Goal: Task Accomplishment & Management: Complete application form

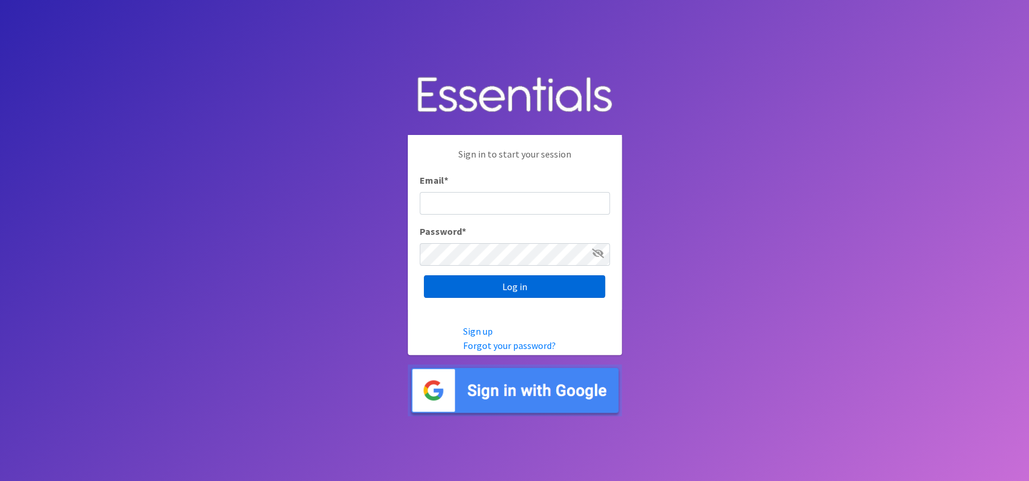
type input "[EMAIL_ADDRESS][DOMAIN_NAME]"
click at [539, 286] on input "Log in" at bounding box center [514, 286] width 181 height 23
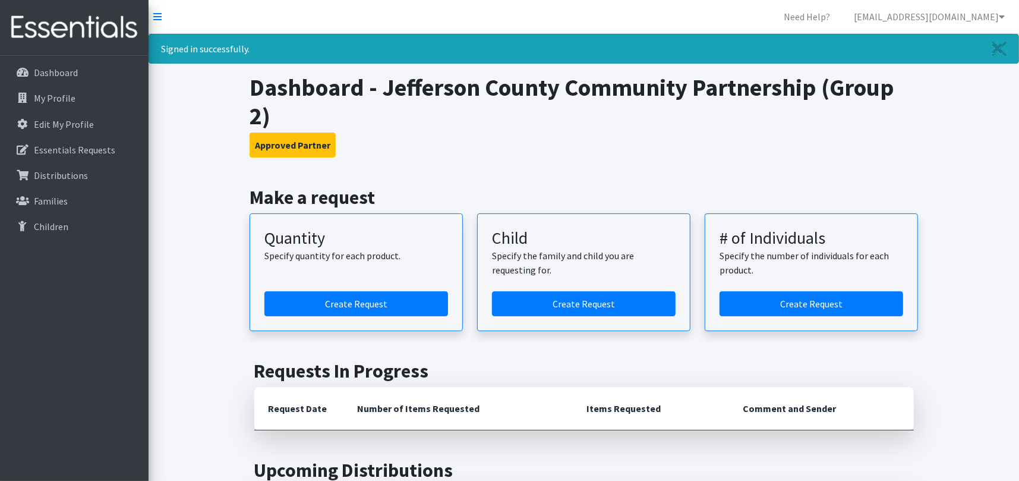
click at [362, 262] on p "Specify quantity for each product." at bounding box center [356, 255] width 184 height 14
click at [415, 308] on link "Create Request" at bounding box center [356, 303] width 184 height 25
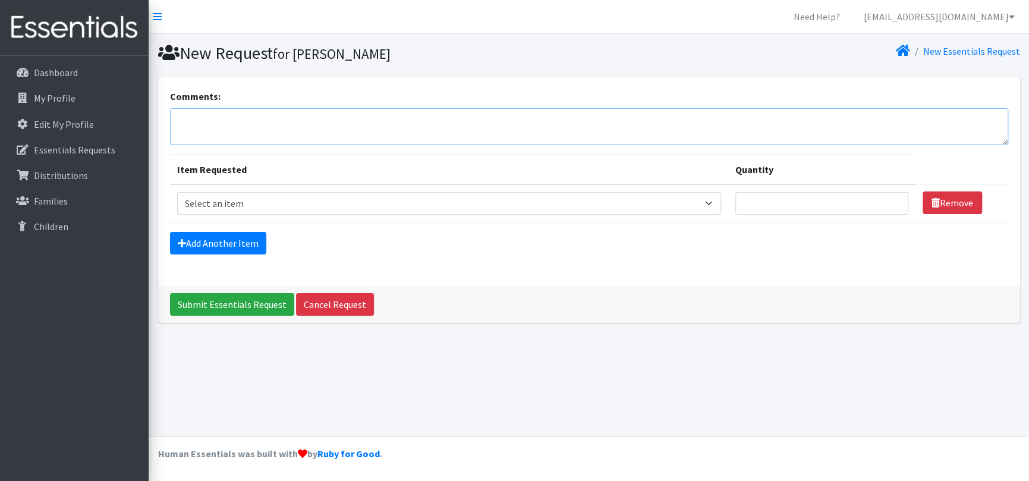
click at [427, 115] on textarea "Comments:" at bounding box center [589, 126] width 838 height 37
click at [286, 121] on textarea "Please send baby wipes and diaper cream, if available" at bounding box center [589, 126] width 838 height 37
click at [289, 121] on textarea "Please send baby wipes and diaper cream, if available" at bounding box center [589, 126] width 838 height 37
click at [331, 118] on textarea "Please send baby wipes, diaper cream, if available" at bounding box center [589, 126] width 838 height 37
click at [273, 120] on textarea "Please send baby wipes, diaper cream if available" at bounding box center [589, 126] width 838 height 37
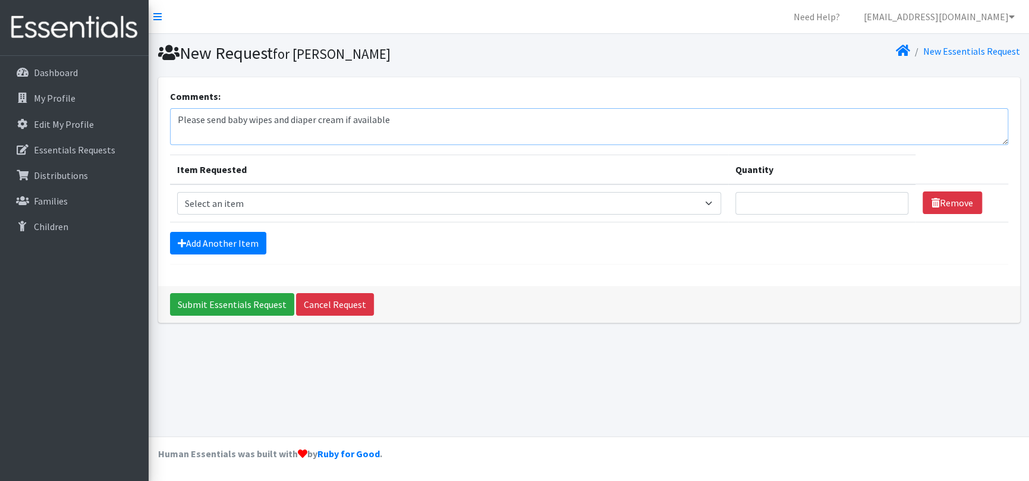
type textarea "Please send baby wipes and diaper cream if available"
click at [713, 203] on select "Select an item Period Supplies: Mixed Kits (order by bag) Applicator-free tampo…" at bounding box center [449, 203] width 544 height 23
select select "8796"
click at [177, 192] on select "Select an item Period Supplies: Mixed Kits (order by bag) Applicator-free tampo…" at bounding box center [449, 203] width 544 height 23
click at [821, 207] on input "Quantity" at bounding box center [821, 203] width 173 height 23
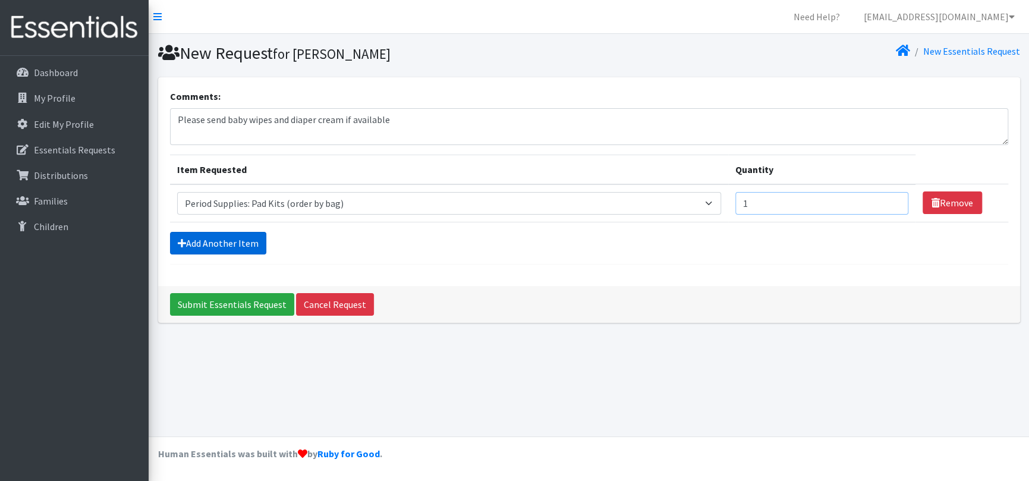
type input "1"
click at [238, 239] on link "Add Another Item" at bounding box center [218, 243] width 96 height 23
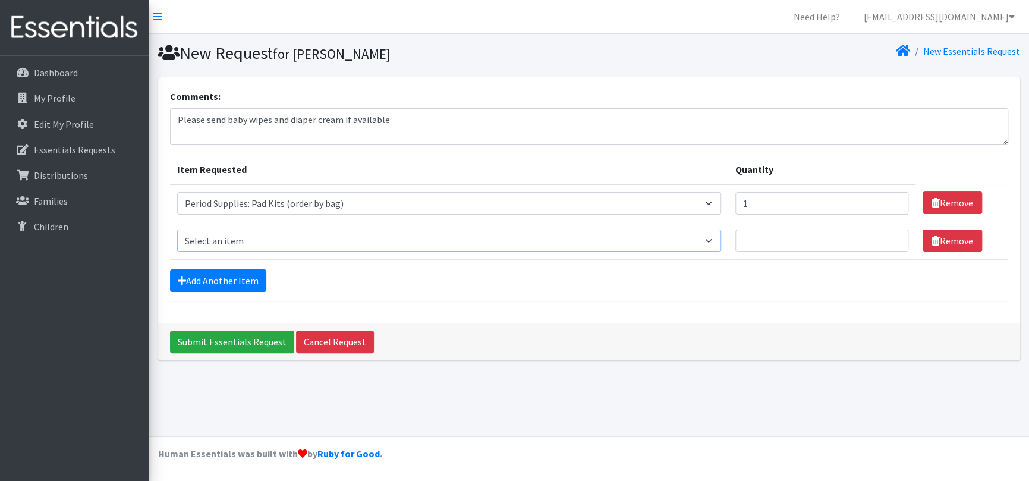
click at [349, 237] on select "Select an item Period Supplies: Mixed Kits (order by bag) Applicator-free tampo…" at bounding box center [449, 240] width 544 height 23
select select "8797"
click at [177, 229] on select "Select an item Period Supplies: Mixed Kits (order by bag) Applicator-free tampo…" at bounding box center [449, 240] width 544 height 23
click at [783, 238] on input "Quantity" at bounding box center [821, 240] width 173 height 23
type input "1"
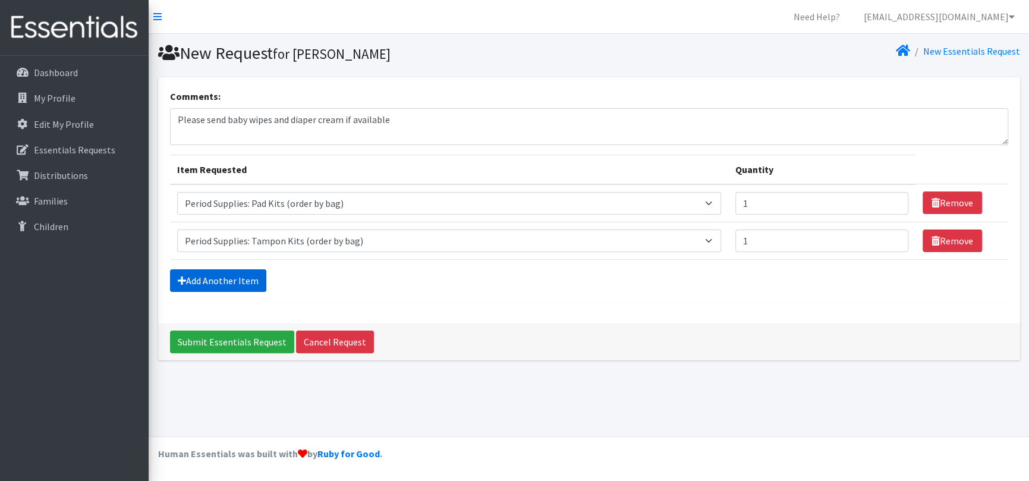
click at [235, 278] on link "Add Another Item" at bounding box center [218, 280] width 96 height 23
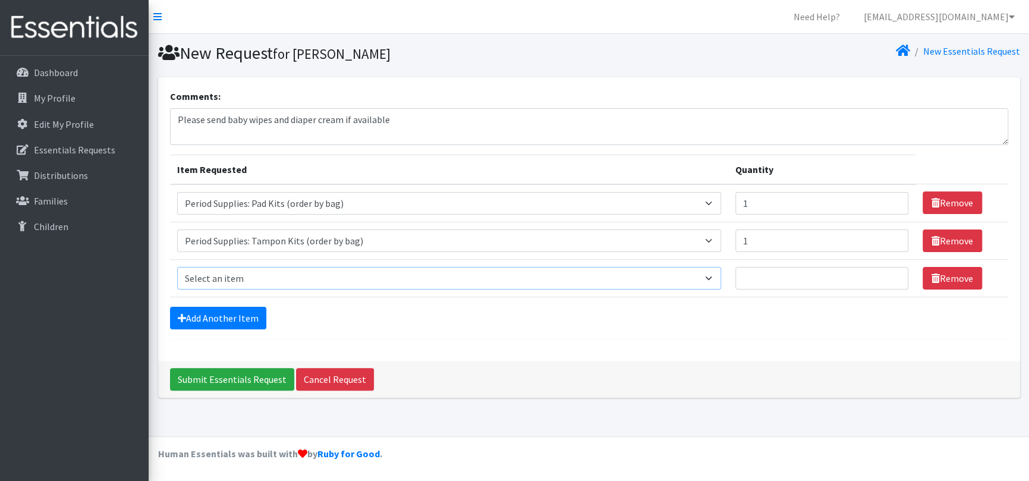
click at [244, 275] on select "Select an item Period Supplies: Mixed Kits (order by bag) Applicator-free tampo…" at bounding box center [449, 278] width 544 height 23
select select "1090"
click at [177, 267] on select "Select an item Period Supplies: Mixed Kits (order by bag) Applicator-free tampo…" at bounding box center [449, 278] width 544 height 23
click at [774, 272] on input "Quantity" at bounding box center [821, 278] width 173 height 23
type input "250"
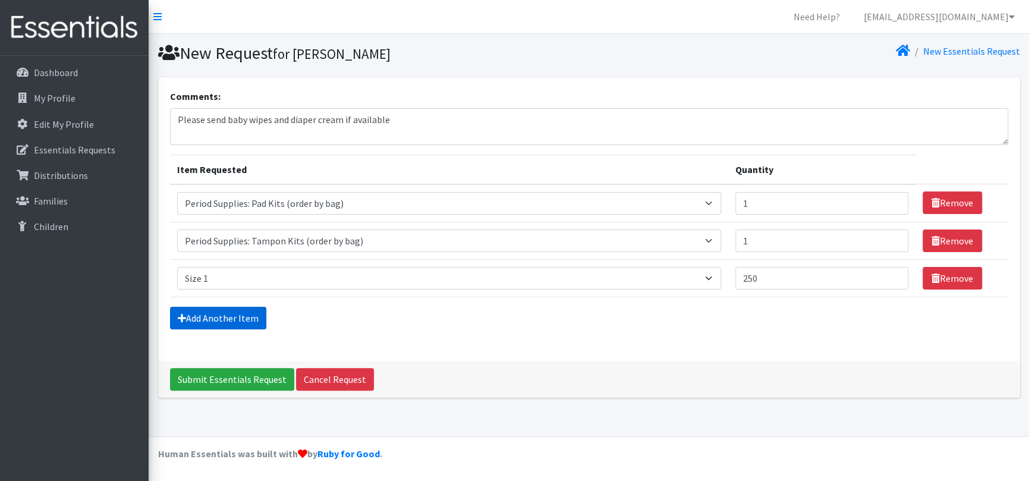
click at [214, 313] on link "Add Another Item" at bounding box center [218, 318] width 96 height 23
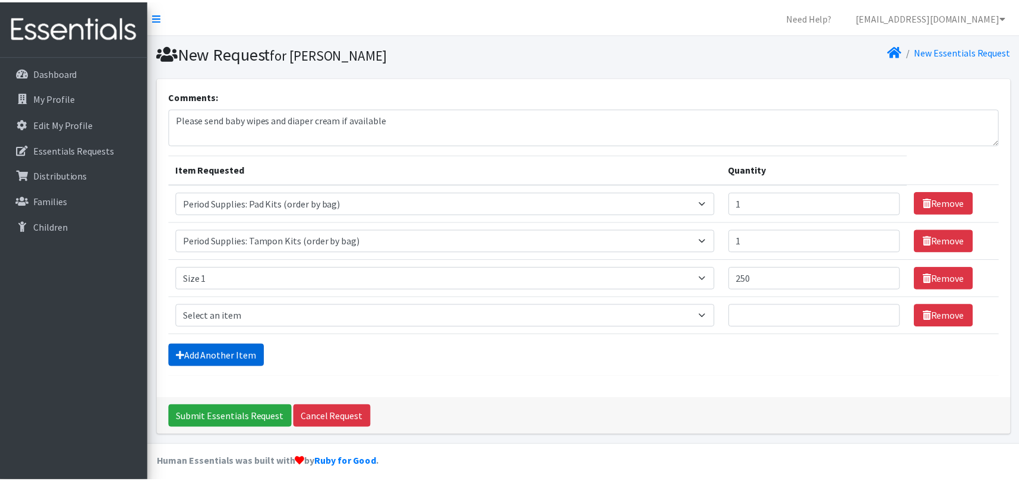
scroll to position [7, 0]
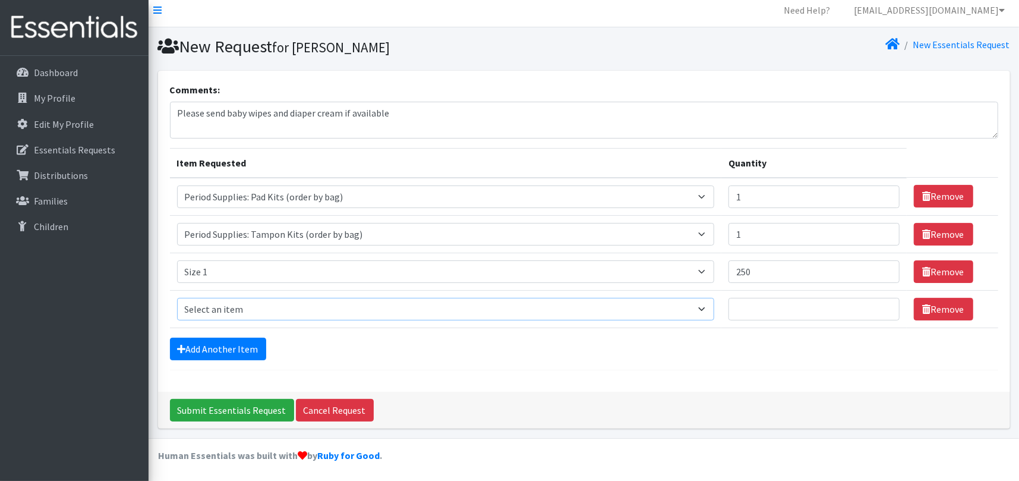
click at [226, 308] on select "Select an item Period Supplies: Mixed Kits (order by bag) Applicator-free tampo…" at bounding box center [446, 309] width 538 height 23
select select "1091"
click at [177, 298] on select "Select an item Period Supplies: Mixed Kits (order by bag) Applicator-free tampo…" at bounding box center [446, 309] width 538 height 23
click at [801, 371] on div "Comments: Please send baby wipes and diaper cream if available Item Requested Q…" at bounding box center [584, 231] width 852 height 321
click at [810, 311] on input "Quantity" at bounding box center [814, 309] width 171 height 23
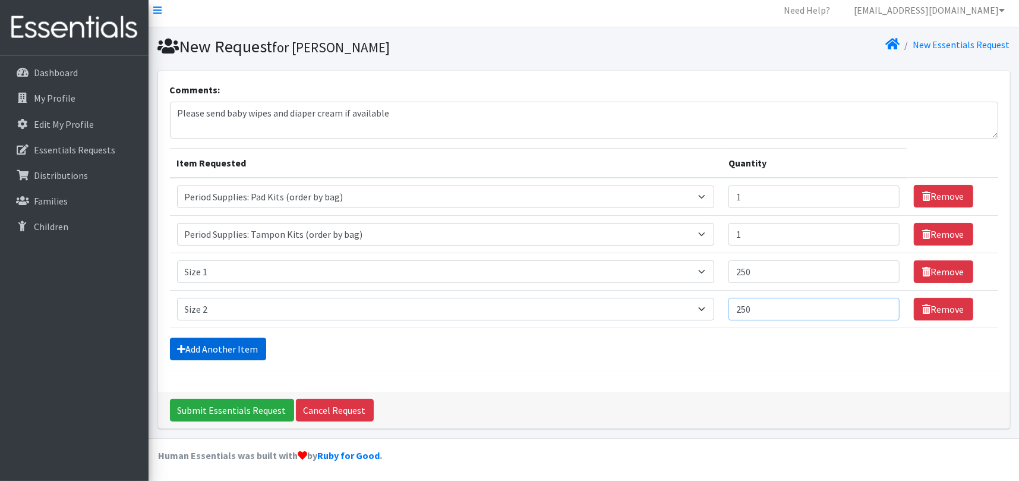
type input "250"
click at [248, 348] on link "Add Another Item" at bounding box center [218, 349] width 96 height 23
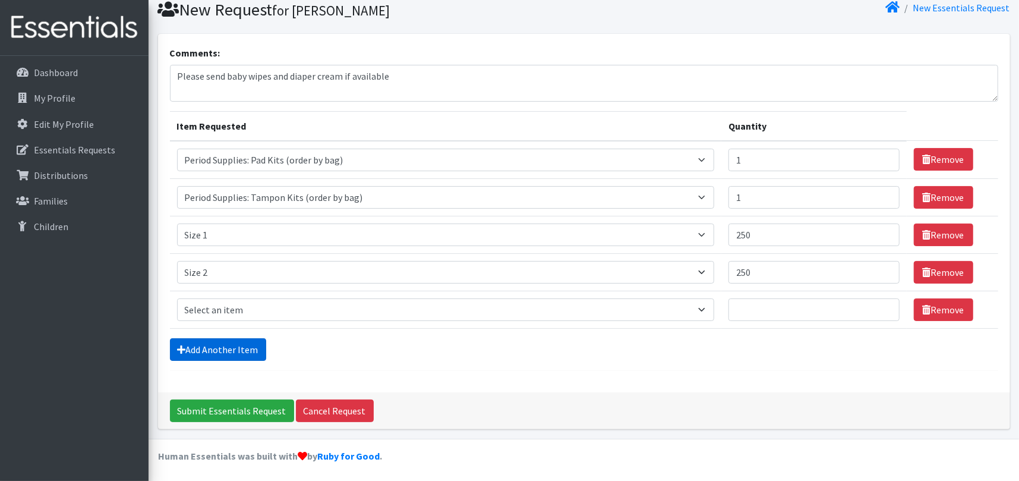
scroll to position [44, 0]
click at [235, 300] on select "Select an item Period Supplies: Mixed Kits (order by bag) Applicator-free tampo…" at bounding box center [446, 309] width 538 height 23
select select "1094"
click at [177, 298] on select "Select an item Period Supplies: Mixed Kits (order by bag) Applicator-free tampo…" at bounding box center [446, 309] width 538 height 23
click at [831, 311] on input "Quantity" at bounding box center [814, 309] width 171 height 23
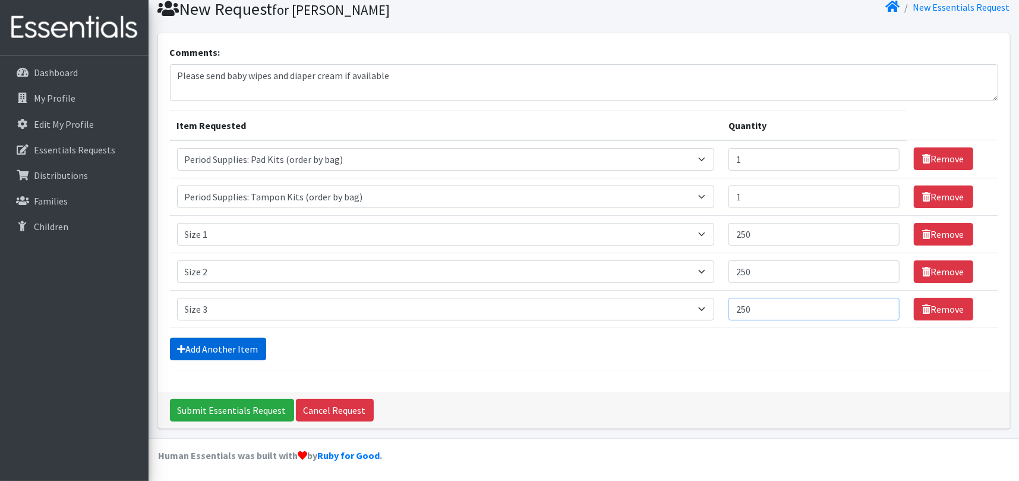
type input "250"
click at [226, 350] on link "Add Another Item" at bounding box center [218, 349] width 96 height 23
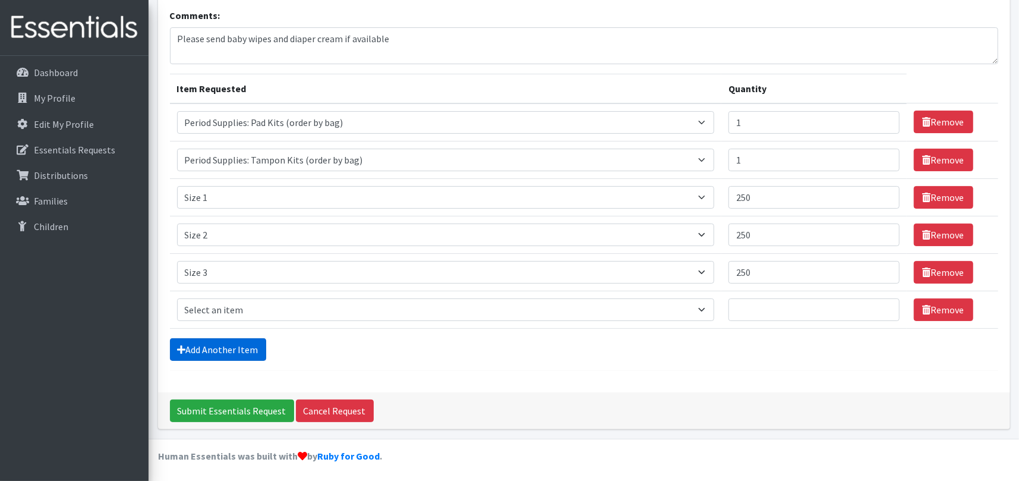
scroll to position [81, 0]
click at [240, 307] on select "Select an item Period Supplies: Mixed Kits (order by bag) Applicator-free tampo…" at bounding box center [446, 309] width 538 height 23
select select "1097"
click at [177, 298] on select "Select an item Period Supplies: Mixed Kits (order by bag) Applicator-free tampo…" at bounding box center [446, 309] width 538 height 23
click at [765, 316] on input "Quantity" at bounding box center [814, 309] width 171 height 23
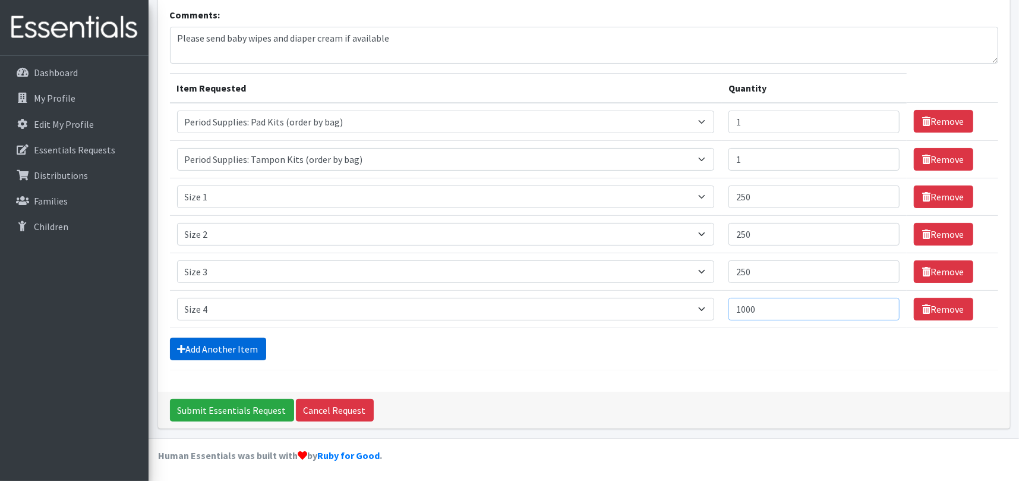
type input "1000"
click at [222, 346] on link "Add Another Item" at bounding box center [218, 349] width 96 height 23
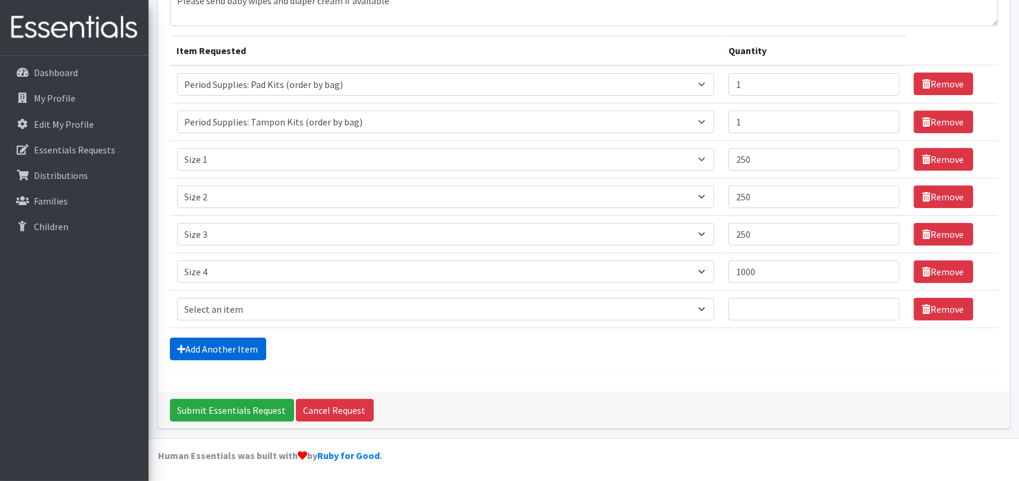
scroll to position [119, 0]
click at [291, 300] on select "Select an item Period Supplies: Mixed Kits (order by bag) Applicator-free tampo…" at bounding box center [446, 309] width 538 height 23
select select "1098"
click at [177, 298] on select "Select an item Period Supplies: Mixed Kits (order by bag) Applicator-free tampo…" at bounding box center [446, 309] width 538 height 23
click at [787, 312] on input "Quantity" at bounding box center [814, 309] width 171 height 23
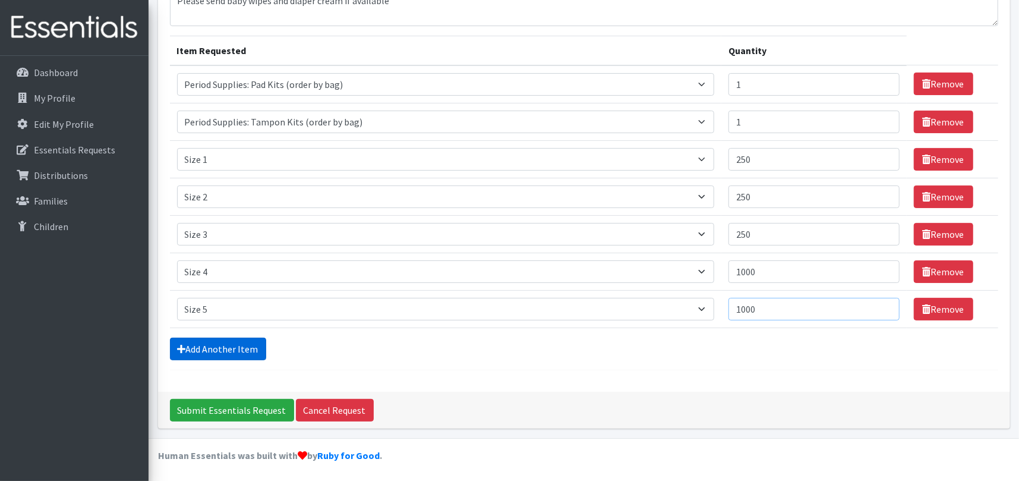
type input "1000"
click at [232, 348] on link "Add Another Item" at bounding box center [218, 349] width 96 height 23
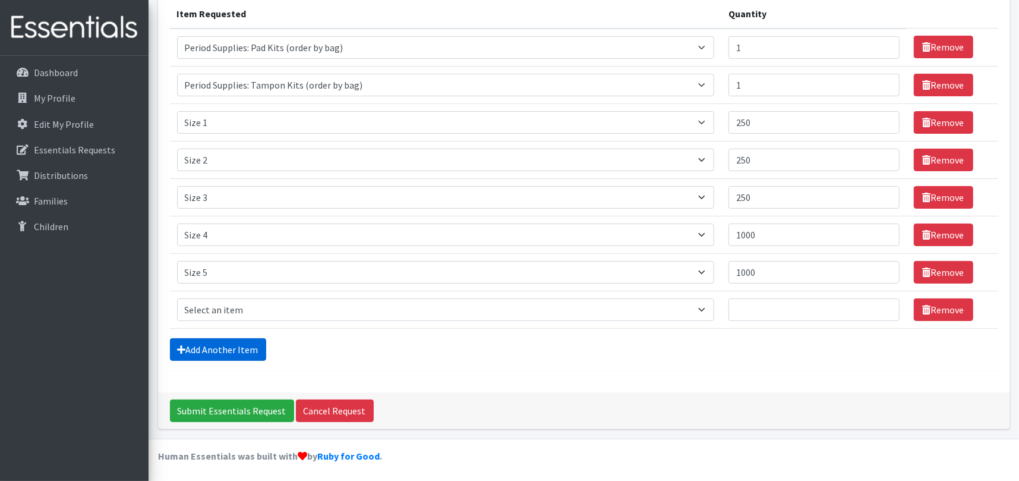
scroll to position [156, 0]
click at [254, 303] on select "Select an item Period Supplies: Mixed Kits (order by bag) Applicator-free tampo…" at bounding box center [446, 309] width 538 height 23
select select "1100"
click at [177, 298] on select "Select an item Period Supplies: Mixed Kits (order by bag) Applicator-free tampo…" at bounding box center [446, 309] width 538 height 23
click at [840, 311] on input "Quantity" at bounding box center [814, 309] width 171 height 23
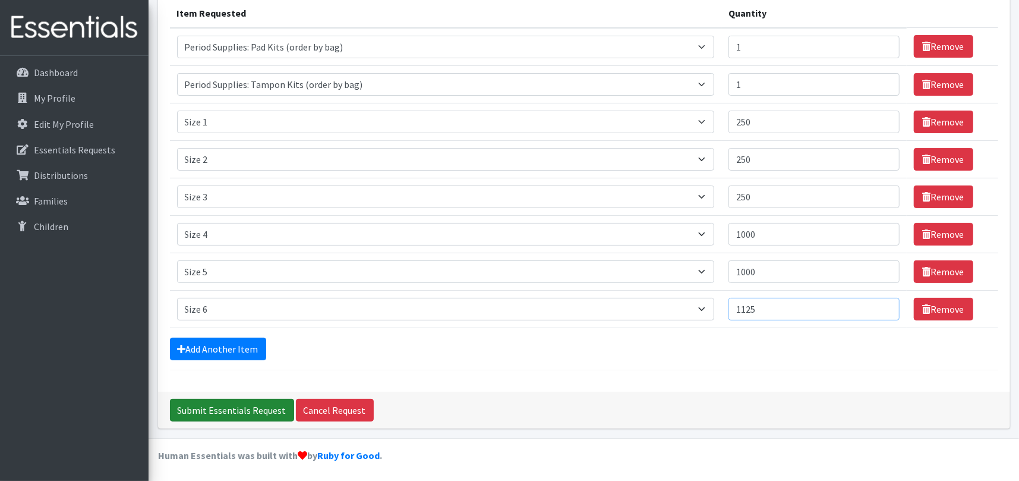
type input "1125"
click at [238, 410] on input "Submit Essentials Request" at bounding box center [232, 410] width 124 height 23
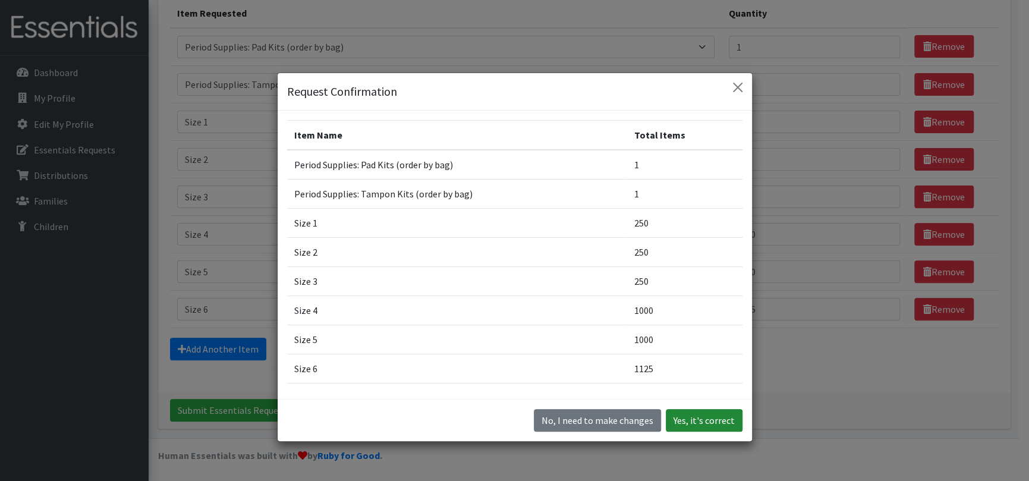
click at [716, 414] on button "Yes, it's correct" at bounding box center [704, 420] width 77 height 23
